Goal: Transaction & Acquisition: Book appointment/travel/reservation

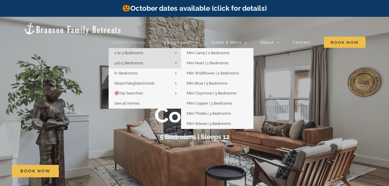
click at [145, 48] on link "2 to 3 Bedrooms" at bounding box center [145, 53] width 72 height 10
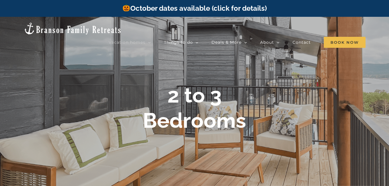
click at [211, 7] on link "October dates available (click for details)" at bounding box center [194, 8] width 144 height 8
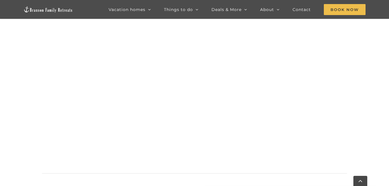
scroll to position [609, 0]
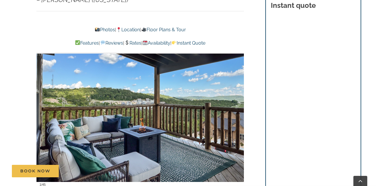
scroll to position [406, 0]
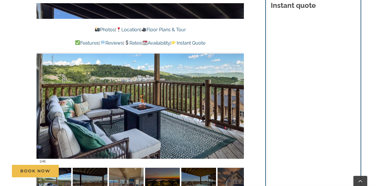
click at [134, 175] on div "Book Now" at bounding box center [199, 171] width 374 height 12
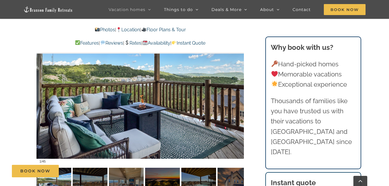
click at [129, 173] on div "Book Now" at bounding box center [199, 171] width 374 height 12
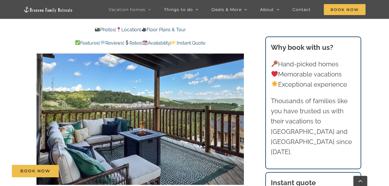
scroll to position [377, 0]
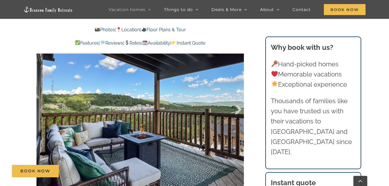
click at [237, 100] on div at bounding box center [232, 110] width 18 height 36
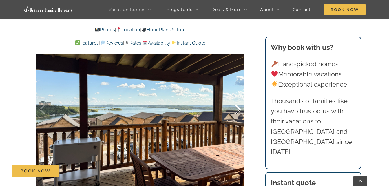
click at [237, 100] on div at bounding box center [232, 110] width 18 height 36
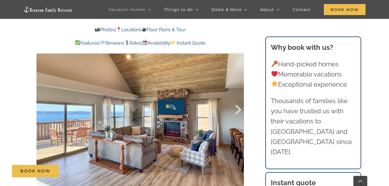
click at [237, 100] on div at bounding box center [232, 110] width 18 height 36
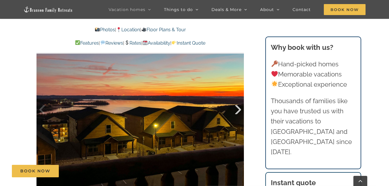
click at [237, 100] on div at bounding box center [232, 110] width 18 height 36
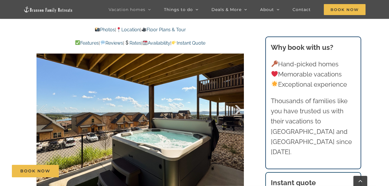
click at [237, 100] on div at bounding box center [232, 110] width 18 height 36
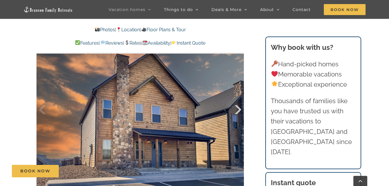
click at [237, 100] on div at bounding box center [232, 110] width 18 height 36
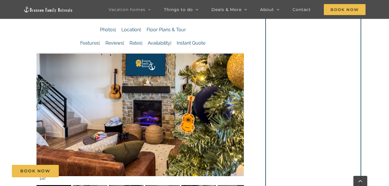
scroll to position [377, 0]
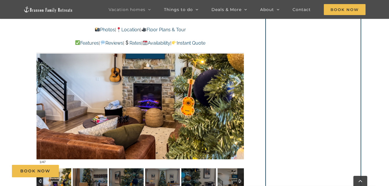
click at [237, 83] on div at bounding box center [232, 81] width 18 height 36
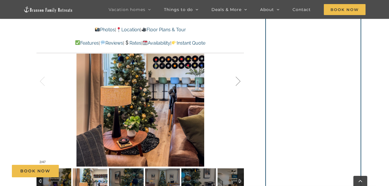
click at [237, 83] on div at bounding box center [232, 81] width 18 height 36
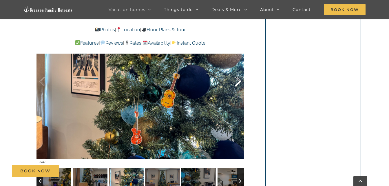
click at [237, 83] on div at bounding box center [232, 81] width 18 height 36
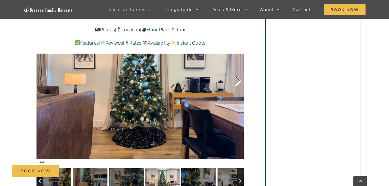
click at [237, 83] on div at bounding box center [232, 81] width 18 height 36
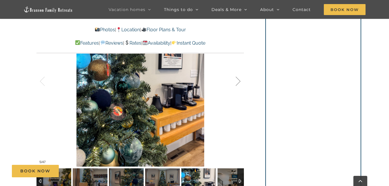
click at [237, 83] on div at bounding box center [232, 81] width 18 height 36
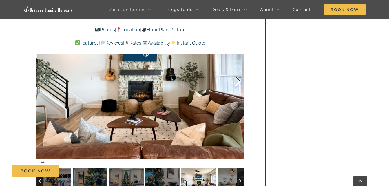
click at [237, 83] on div at bounding box center [232, 81] width 18 height 36
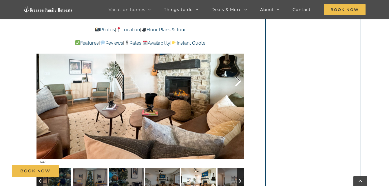
click at [237, 83] on div at bounding box center [232, 81] width 18 height 36
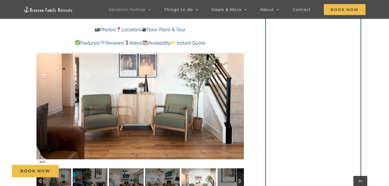
click at [237, 83] on div at bounding box center [232, 81] width 18 height 36
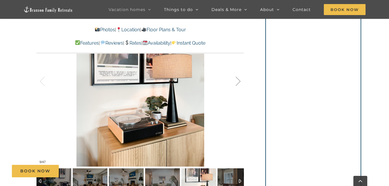
click at [237, 83] on div at bounding box center [232, 81] width 18 height 36
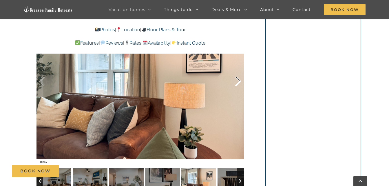
click at [237, 83] on div at bounding box center [232, 81] width 18 height 36
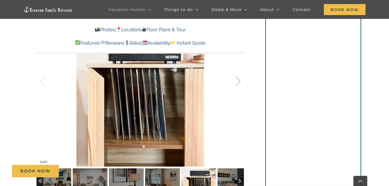
click at [237, 83] on div at bounding box center [232, 81] width 18 height 36
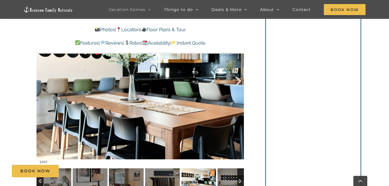
click at [237, 83] on div at bounding box center [232, 81] width 18 height 36
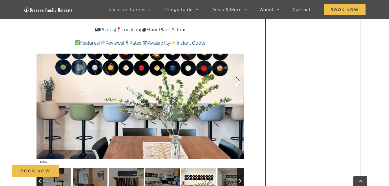
click at [237, 83] on div at bounding box center [232, 81] width 18 height 36
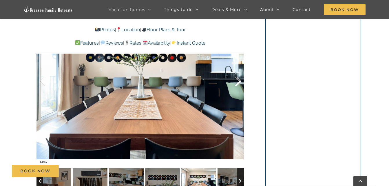
click at [237, 83] on div at bounding box center [232, 81] width 18 height 36
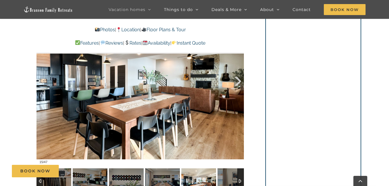
click at [237, 83] on div at bounding box center [232, 81] width 18 height 36
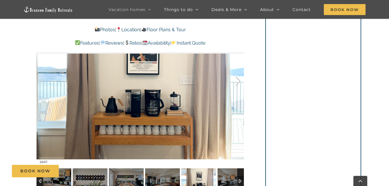
click at [237, 83] on div at bounding box center [232, 81] width 18 height 36
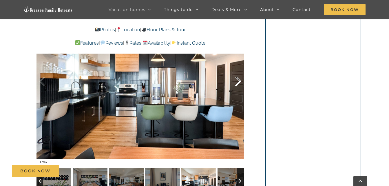
click at [237, 83] on div at bounding box center [232, 81] width 18 height 36
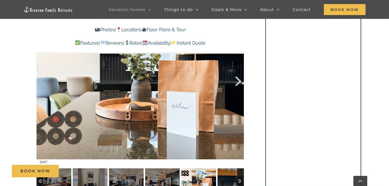
click at [237, 83] on div at bounding box center [232, 81] width 18 height 36
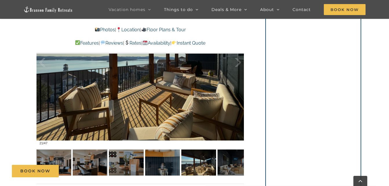
scroll to position [406, 0]
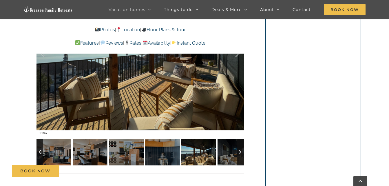
click at [242, 155] on div at bounding box center [240, 152] width 7 height 26
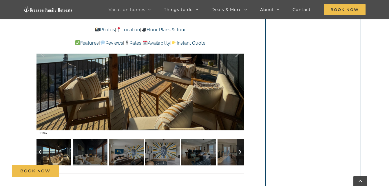
click at [242, 155] on div at bounding box center [240, 152] width 7 height 26
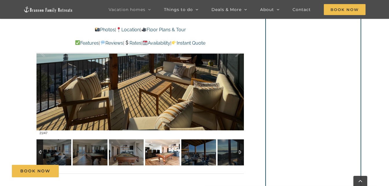
click at [155, 152] on img at bounding box center [162, 152] width 35 height 26
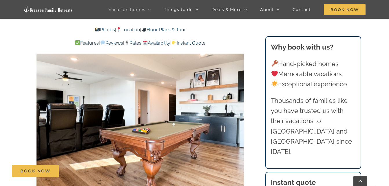
scroll to position [348, 0]
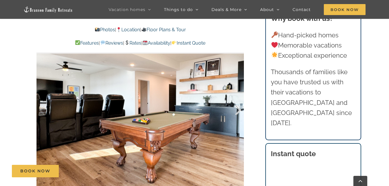
click at [241, 102] on div at bounding box center [232, 110] width 18 height 36
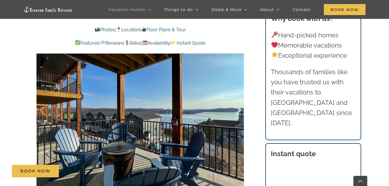
click at [241, 108] on div at bounding box center [232, 110] width 18 height 36
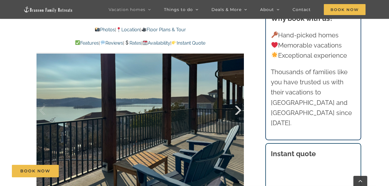
click at [241, 108] on div at bounding box center [232, 110] width 18 height 36
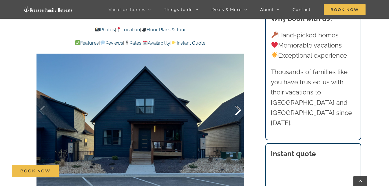
click at [241, 108] on div at bounding box center [232, 110] width 18 height 36
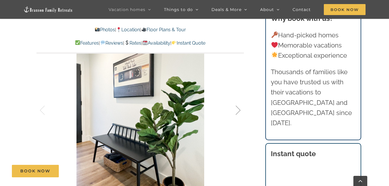
click at [241, 108] on div at bounding box center [232, 110] width 18 height 36
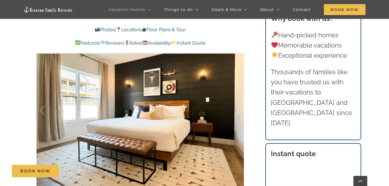
click at [241, 108] on div at bounding box center [232, 110] width 18 height 36
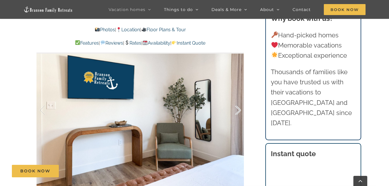
click at [241, 108] on div at bounding box center [232, 110] width 18 height 36
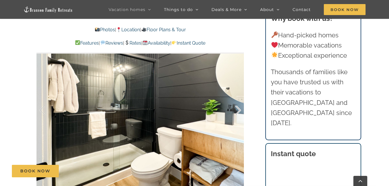
click at [241, 108] on div at bounding box center [232, 110] width 18 height 36
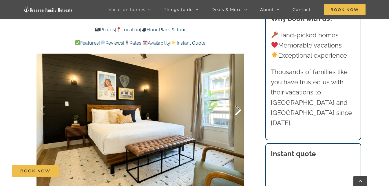
click at [241, 108] on div at bounding box center [232, 110] width 18 height 36
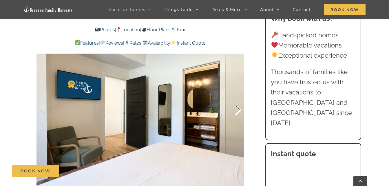
click at [241, 108] on div at bounding box center [232, 110] width 18 height 36
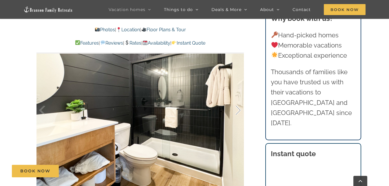
click at [241, 108] on div at bounding box center [232, 110] width 18 height 36
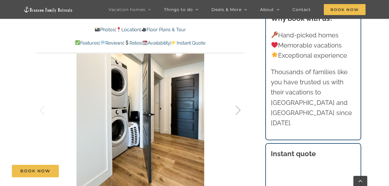
click at [241, 108] on div at bounding box center [232, 110] width 18 height 36
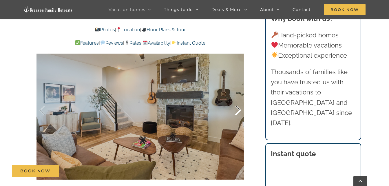
click at [241, 108] on div at bounding box center [232, 110] width 18 height 36
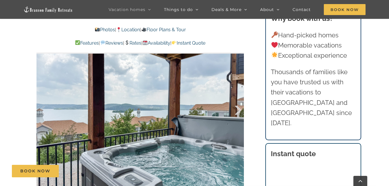
click at [241, 108] on div at bounding box center [232, 110] width 18 height 36
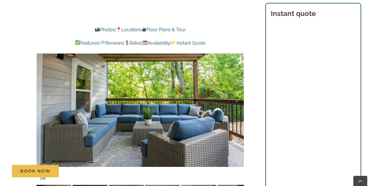
scroll to position [435, 0]
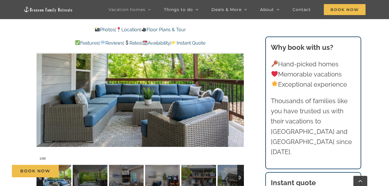
click at [164, 170] on div "Book Now" at bounding box center [199, 171] width 374 height 12
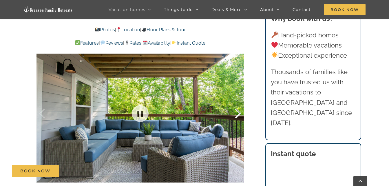
scroll to position [406, 0]
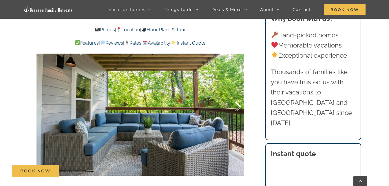
click at [239, 106] on div at bounding box center [232, 107] width 18 height 36
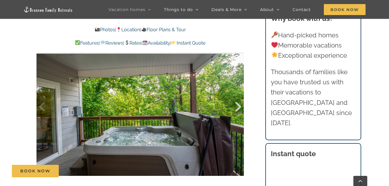
click at [239, 106] on div at bounding box center [232, 107] width 18 height 36
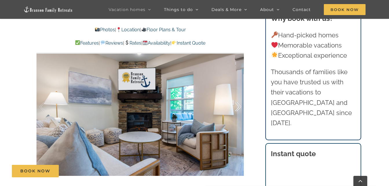
click at [239, 106] on div at bounding box center [232, 107] width 18 height 36
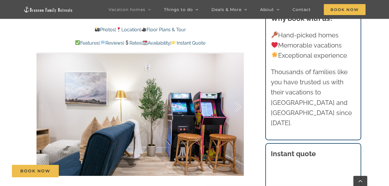
click at [239, 106] on div at bounding box center [232, 107] width 18 height 36
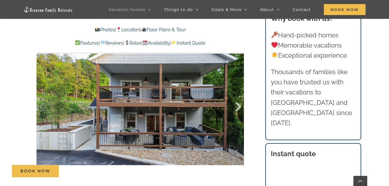
click at [239, 106] on div at bounding box center [232, 107] width 18 height 36
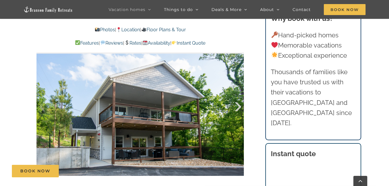
click at [239, 106] on div at bounding box center [232, 107] width 18 height 36
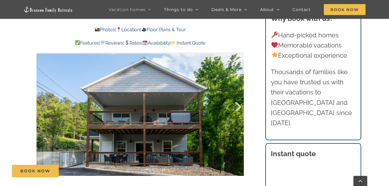
click at [239, 106] on div at bounding box center [232, 107] width 18 height 36
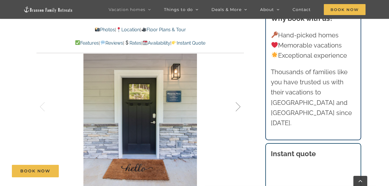
click at [239, 106] on div at bounding box center [232, 107] width 18 height 36
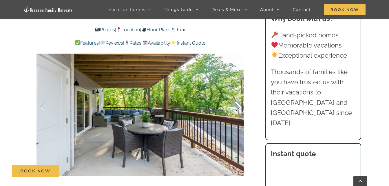
click at [239, 106] on div at bounding box center [232, 107] width 18 height 36
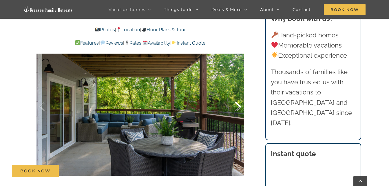
click at [239, 106] on div at bounding box center [232, 107] width 18 height 36
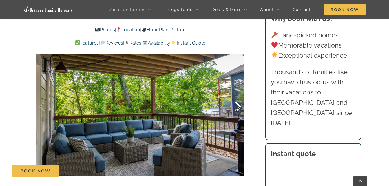
click at [239, 106] on div at bounding box center [232, 107] width 18 height 36
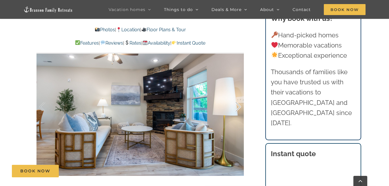
click at [239, 106] on div at bounding box center [232, 107] width 18 height 36
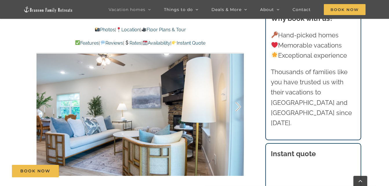
click at [239, 106] on div at bounding box center [232, 107] width 18 height 36
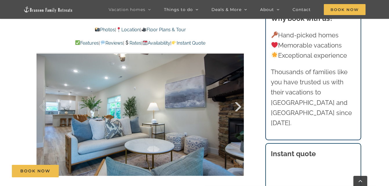
click at [239, 106] on div at bounding box center [232, 107] width 18 height 36
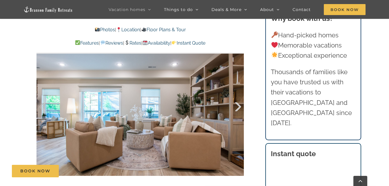
click at [239, 106] on div at bounding box center [232, 107] width 18 height 36
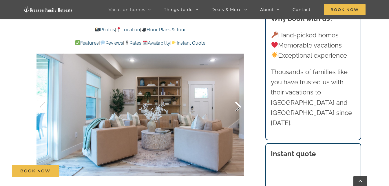
click at [239, 106] on div at bounding box center [232, 107] width 18 height 36
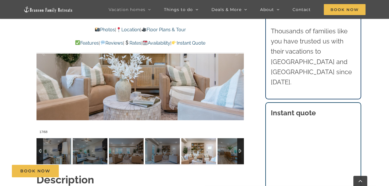
scroll to position [464, 0]
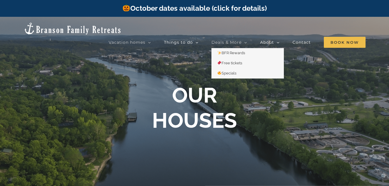
click at [235, 40] on span "Deals & More" at bounding box center [227, 42] width 30 height 4
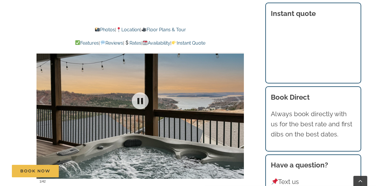
scroll to position [406, 0]
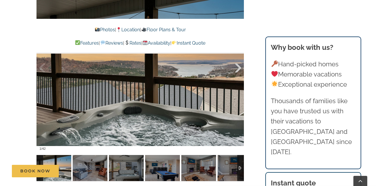
click at [241, 68] on div at bounding box center [232, 68] width 18 height 36
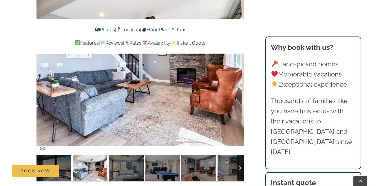
click at [241, 68] on div at bounding box center [232, 68] width 18 height 36
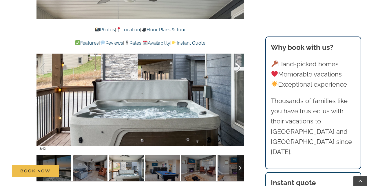
click at [241, 68] on div at bounding box center [232, 68] width 18 height 36
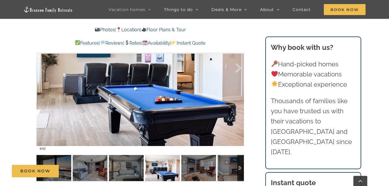
scroll to position [377, 0]
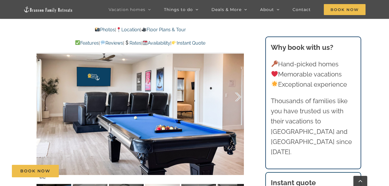
click at [236, 94] on div at bounding box center [232, 97] width 18 height 36
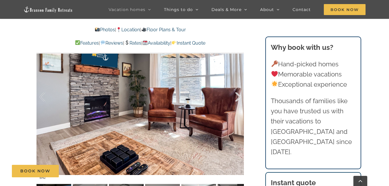
click at [236, 94] on div at bounding box center [232, 97] width 18 height 36
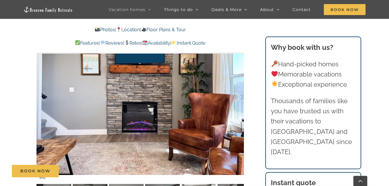
click at [236, 94] on div at bounding box center [232, 97] width 18 height 36
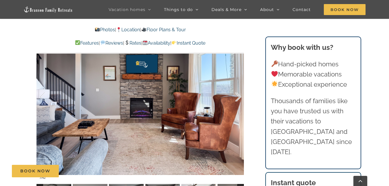
click at [236, 94] on div at bounding box center [232, 97] width 18 height 36
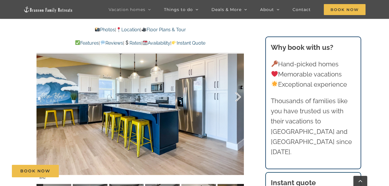
click at [236, 94] on div at bounding box center [232, 97] width 18 height 36
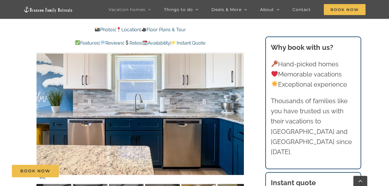
click at [236, 94] on div at bounding box center [232, 97] width 18 height 36
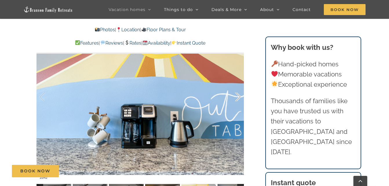
click at [236, 94] on div at bounding box center [232, 97] width 18 height 36
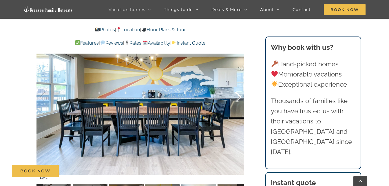
click at [236, 94] on div at bounding box center [232, 97] width 18 height 36
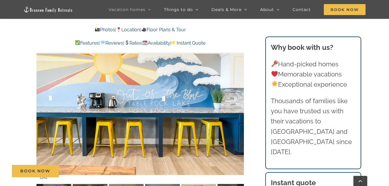
click at [236, 94] on div at bounding box center [232, 97] width 18 height 36
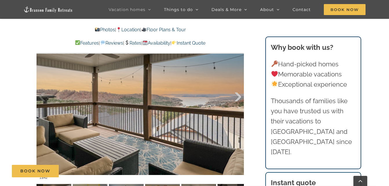
click at [236, 94] on div at bounding box center [232, 97] width 18 height 36
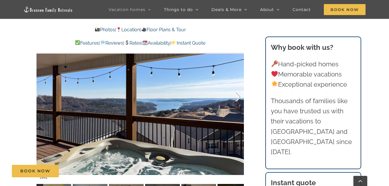
click at [236, 94] on div at bounding box center [232, 97] width 18 height 36
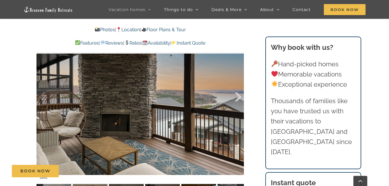
click at [236, 94] on div at bounding box center [232, 97] width 18 height 36
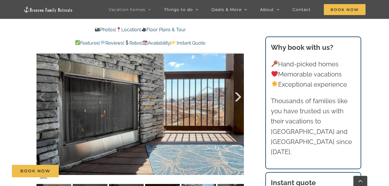
click at [236, 94] on div at bounding box center [232, 97] width 18 height 36
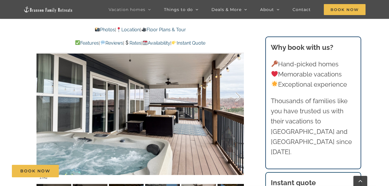
click at [236, 94] on div at bounding box center [232, 97] width 18 height 36
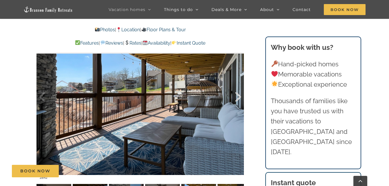
click at [236, 94] on div at bounding box center [232, 97] width 18 height 36
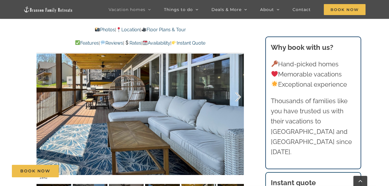
click at [236, 94] on div at bounding box center [232, 97] width 18 height 36
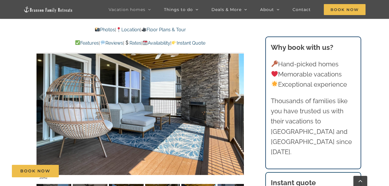
click at [236, 94] on div at bounding box center [232, 97] width 18 height 36
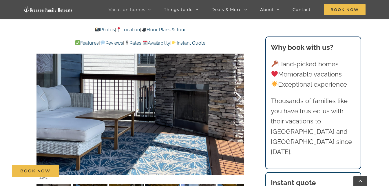
click at [236, 94] on div at bounding box center [232, 97] width 18 height 36
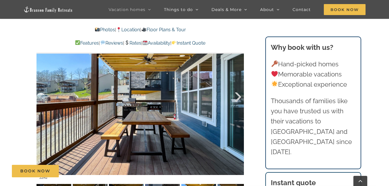
click at [236, 94] on div at bounding box center [232, 97] width 18 height 36
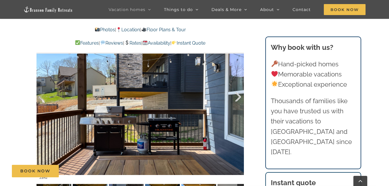
click at [236, 94] on div at bounding box center [232, 97] width 18 height 36
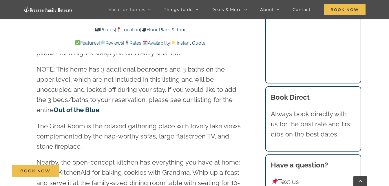
scroll to position [1102, 0]
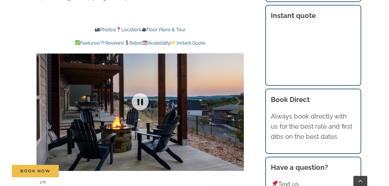
scroll to position [377, 0]
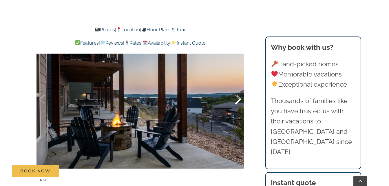
click at [240, 98] on div at bounding box center [232, 99] width 18 height 36
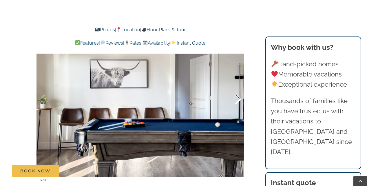
click at [240, 98] on div at bounding box center [232, 99] width 18 height 36
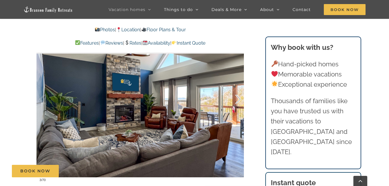
click at [241, 102] on div at bounding box center [232, 99] width 18 height 36
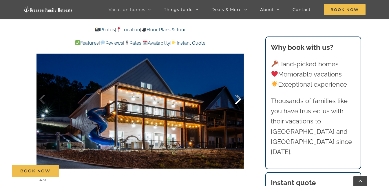
click at [241, 102] on div at bounding box center [232, 99] width 18 height 36
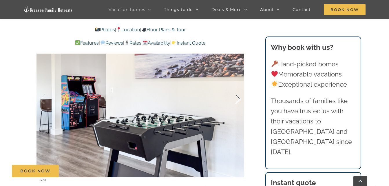
click at [241, 102] on div at bounding box center [232, 99] width 18 height 36
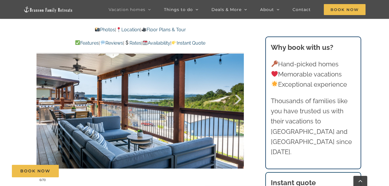
click at [241, 102] on div at bounding box center [232, 99] width 18 height 36
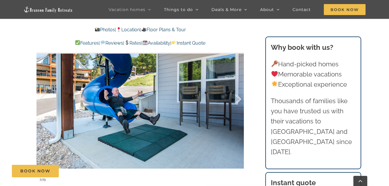
click at [241, 102] on div at bounding box center [232, 99] width 18 height 36
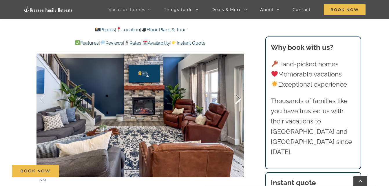
click at [241, 102] on div at bounding box center [232, 99] width 18 height 36
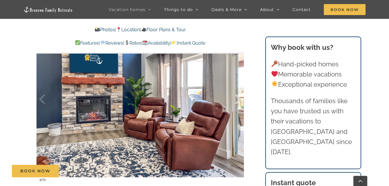
click at [241, 102] on div at bounding box center [232, 99] width 18 height 36
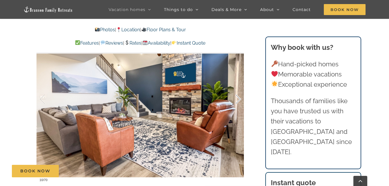
click at [241, 102] on div at bounding box center [232, 99] width 18 height 36
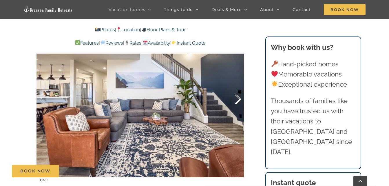
click at [241, 102] on div at bounding box center [232, 99] width 18 height 36
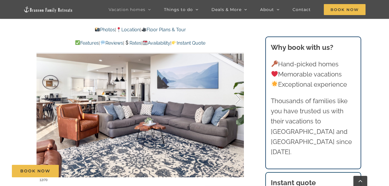
click at [241, 102] on div at bounding box center [232, 99] width 18 height 36
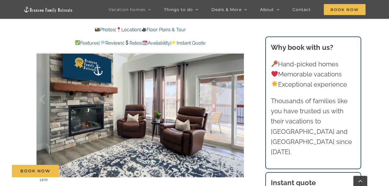
click at [241, 102] on div at bounding box center [232, 99] width 18 height 36
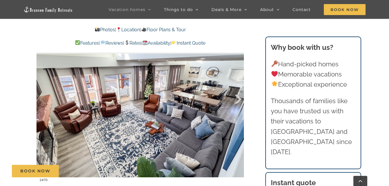
click at [241, 102] on div at bounding box center [232, 99] width 18 height 36
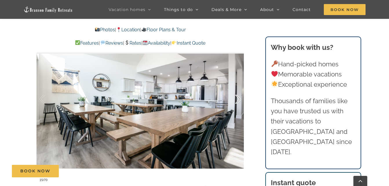
click at [241, 102] on div at bounding box center [232, 99] width 18 height 36
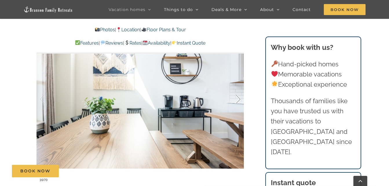
click at [241, 102] on div at bounding box center [232, 99] width 18 height 36
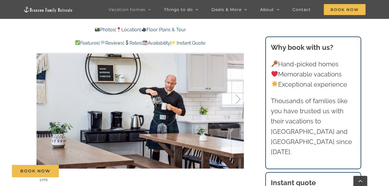
click at [241, 102] on div at bounding box center [232, 99] width 18 height 36
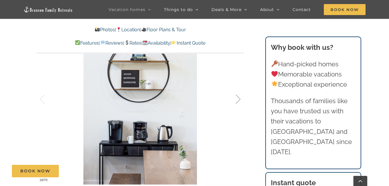
click at [241, 102] on div at bounding box center [232, 99] width 18 height 36
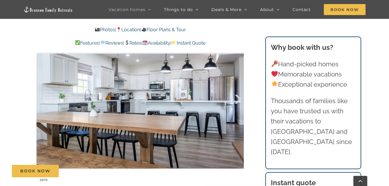
click at [241, 102] on div at bounding box center [232, 99] width 18 height 36
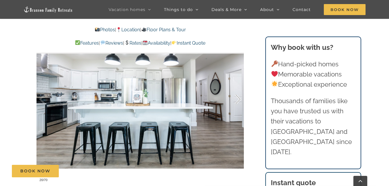
click at [241, 102] on div at bounding box center [232, 99] width 18 height 36
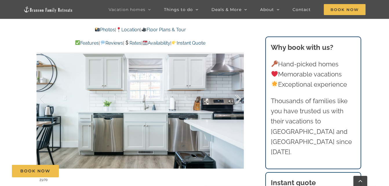
click at [241, 102] on div at bounding box center [232, 99] width 18 height 36
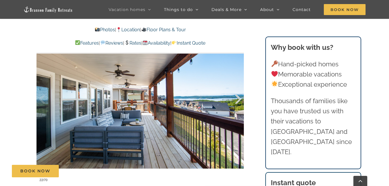
click at [241, 102] on div at bounding box center [232, 99] width 18 height 36
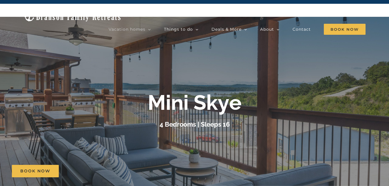
scroll to position [0, 0]
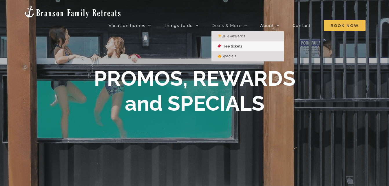
click at [236, 54] on span "Specials" at bounding box center [226, 56] width 19 height 4
